Goal: Information Seeking & Learning: Find specific page/section

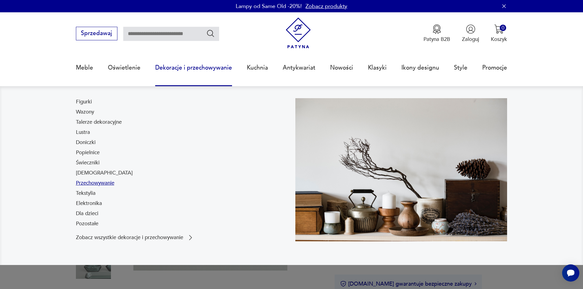
click at [93, 183] on link "Przechowywanie" at bounding box center [95, 182] width 38 height 7
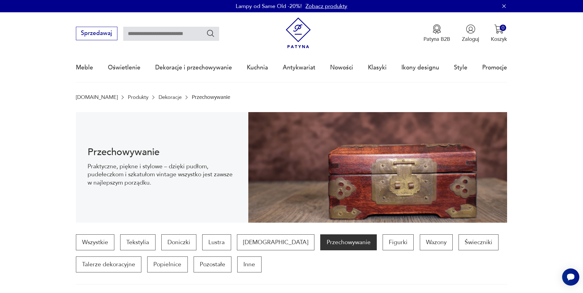
click at [128, 35] on input "text" at bounding box center [171, 34] width 96 height 14
type input "********"
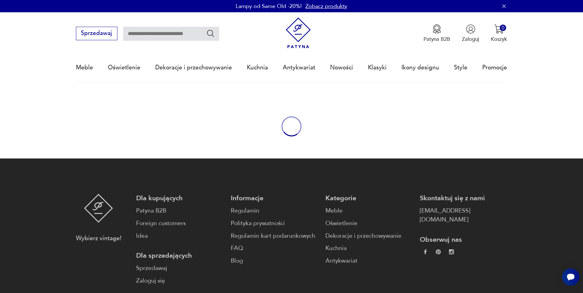
type input "********"
